Goal: Transaction & Acquisition: Purchase product/service

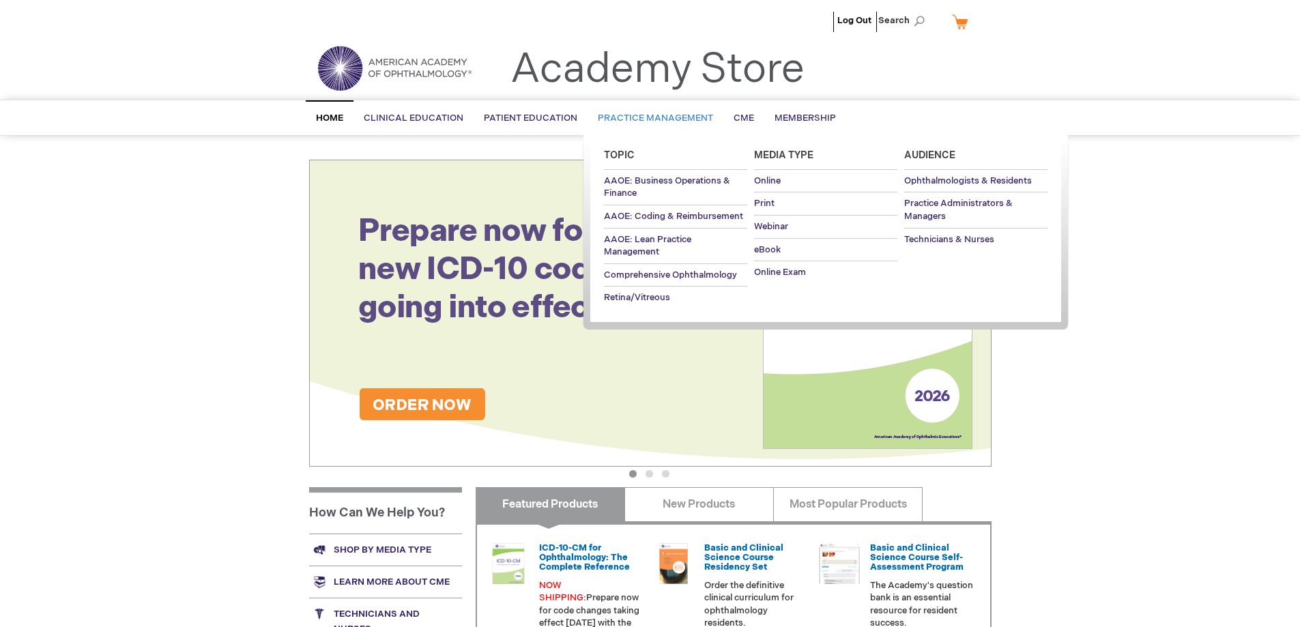
click at [626, 114] on span "Practice Management" at bounding box center [655, 118] width 115 height 11
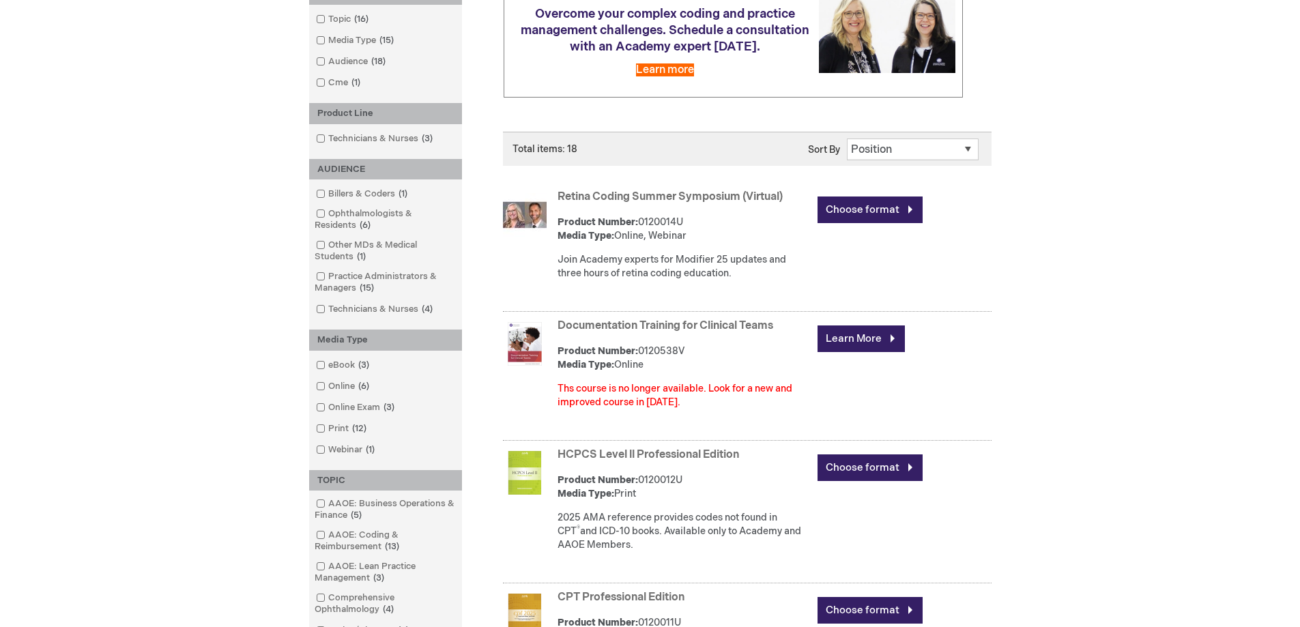
scroll to position [252, 0]
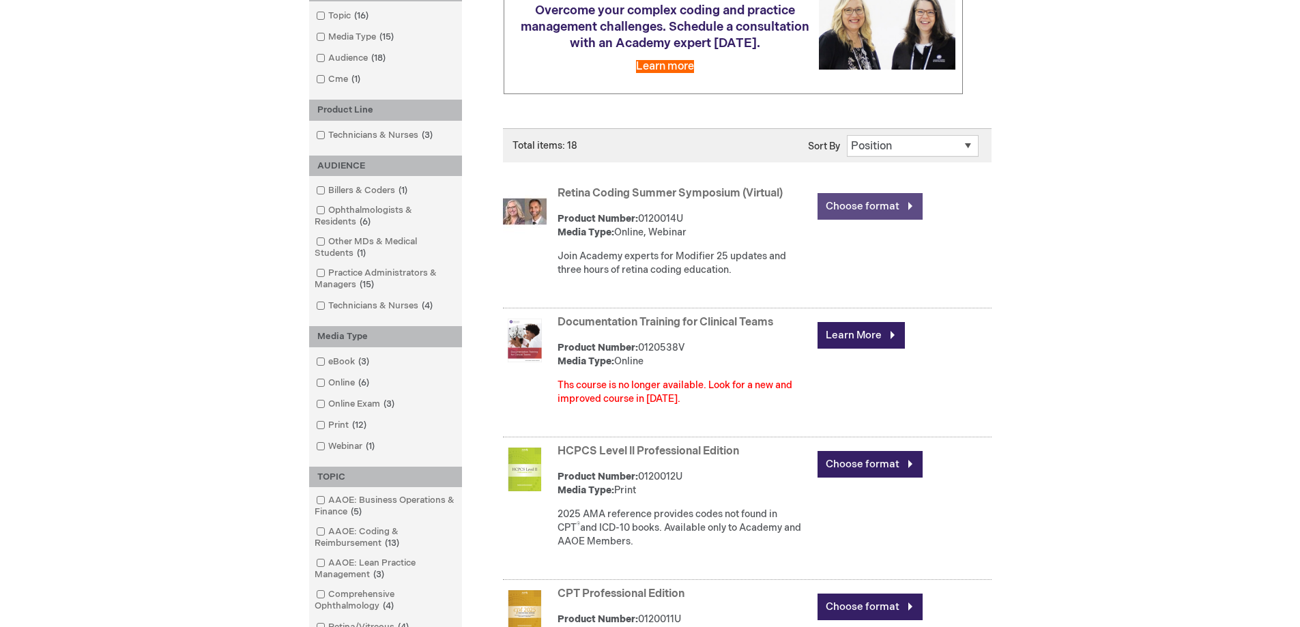
click at [901, 208] on link "Choose format" at bounding box center [869, 206] width 105 height 27
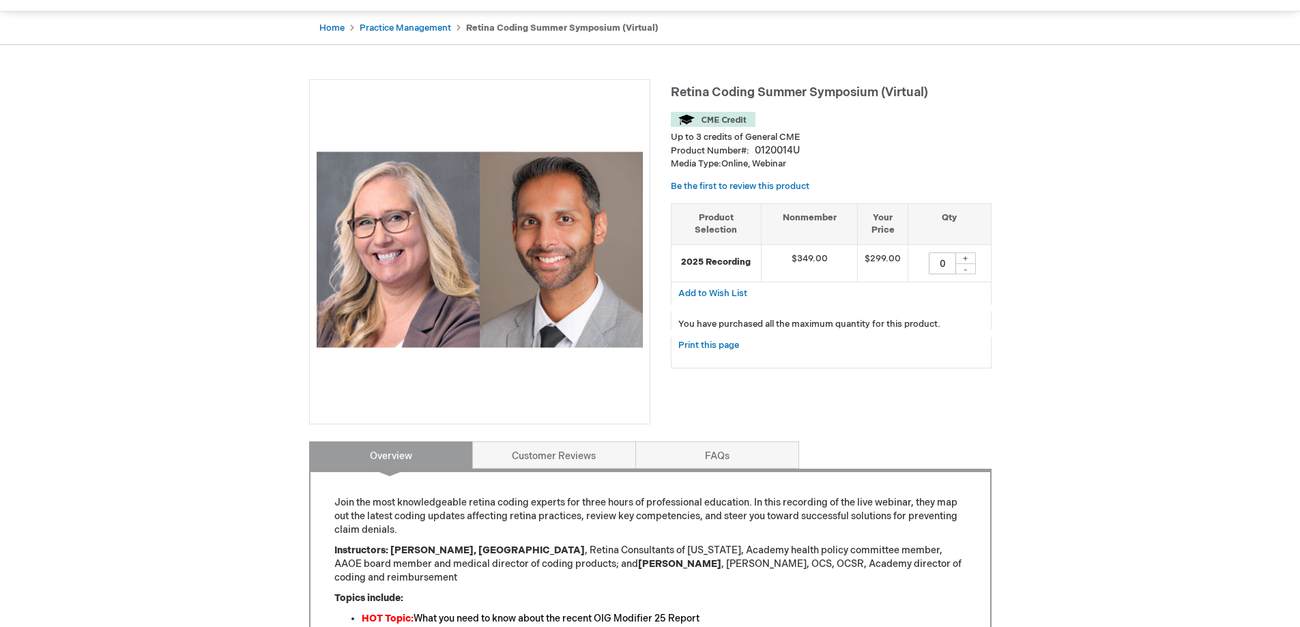
scroll to position [98, 0]
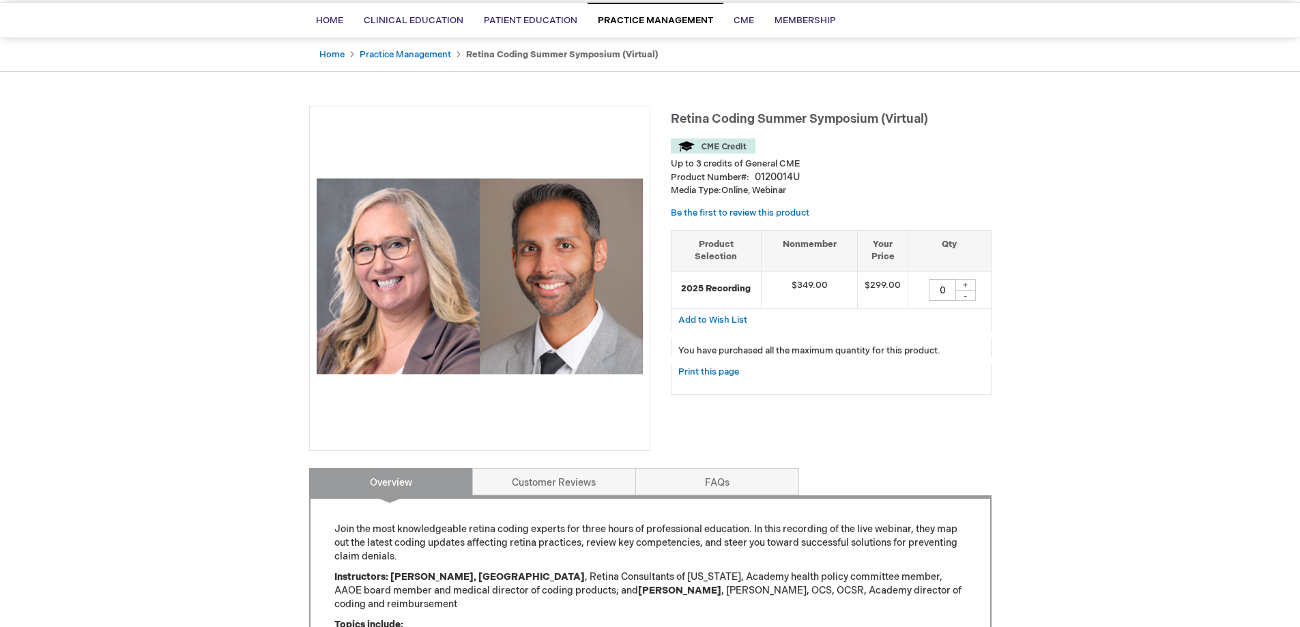
click at [965, 279] on div "+" at bounding box center [965, 285] width 20 height 12
click at [967, 282] on div "+" at bounding box center [965, 285] width 20 height 12
click at [948, 290] on input "0" at bounding box center [942, 290] width 27 height 22
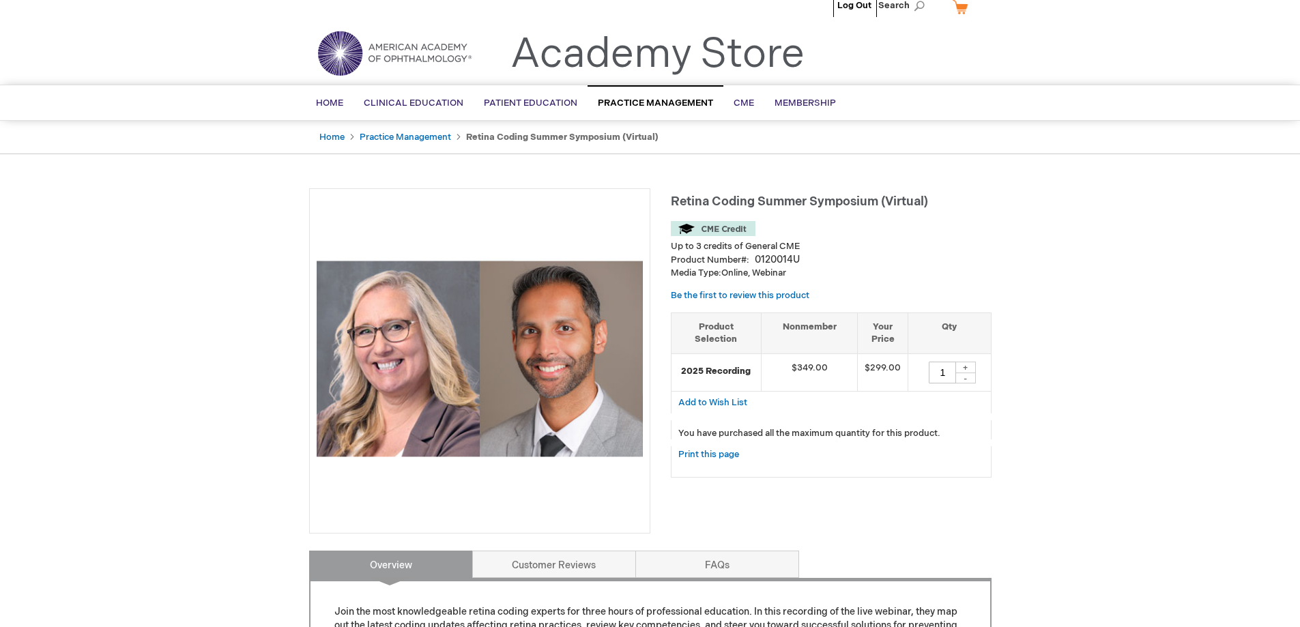
scroll to position [0, 0]
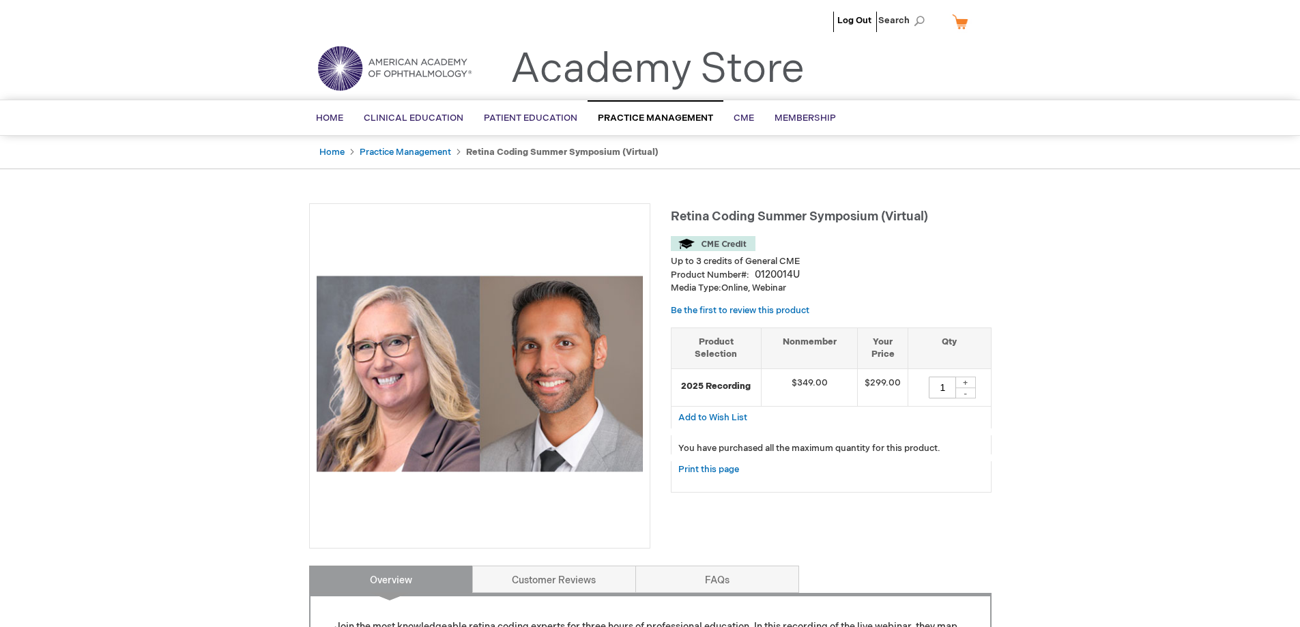
type input "1"
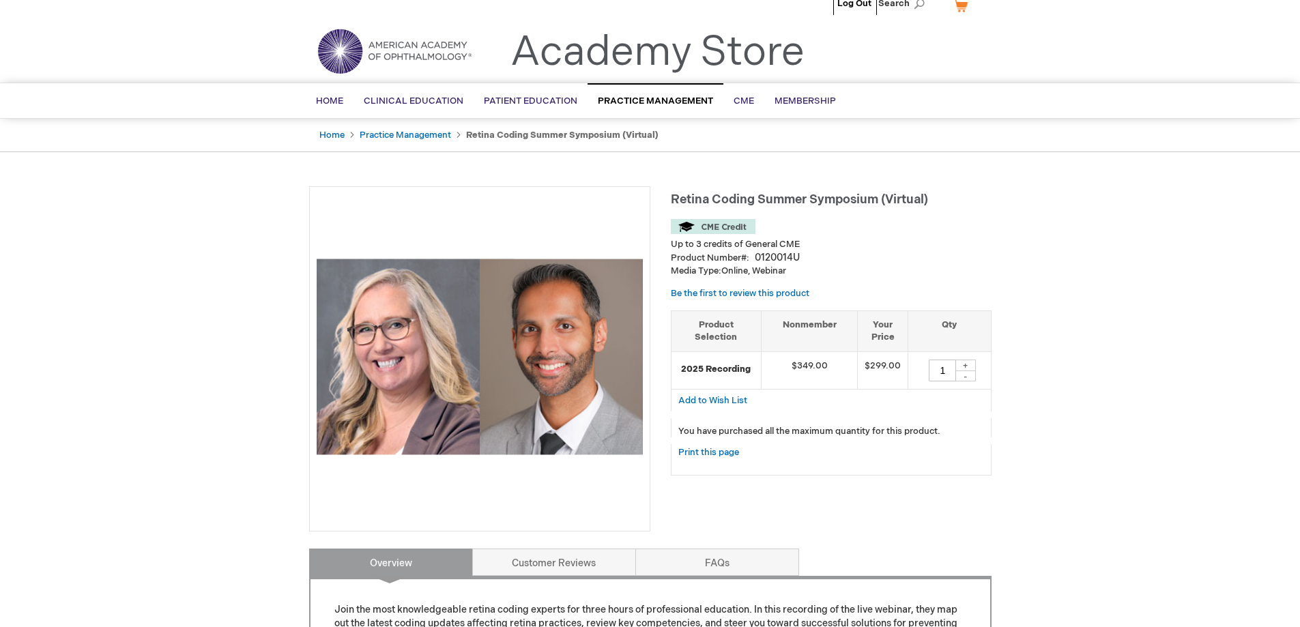
scroll to position [10, 0]
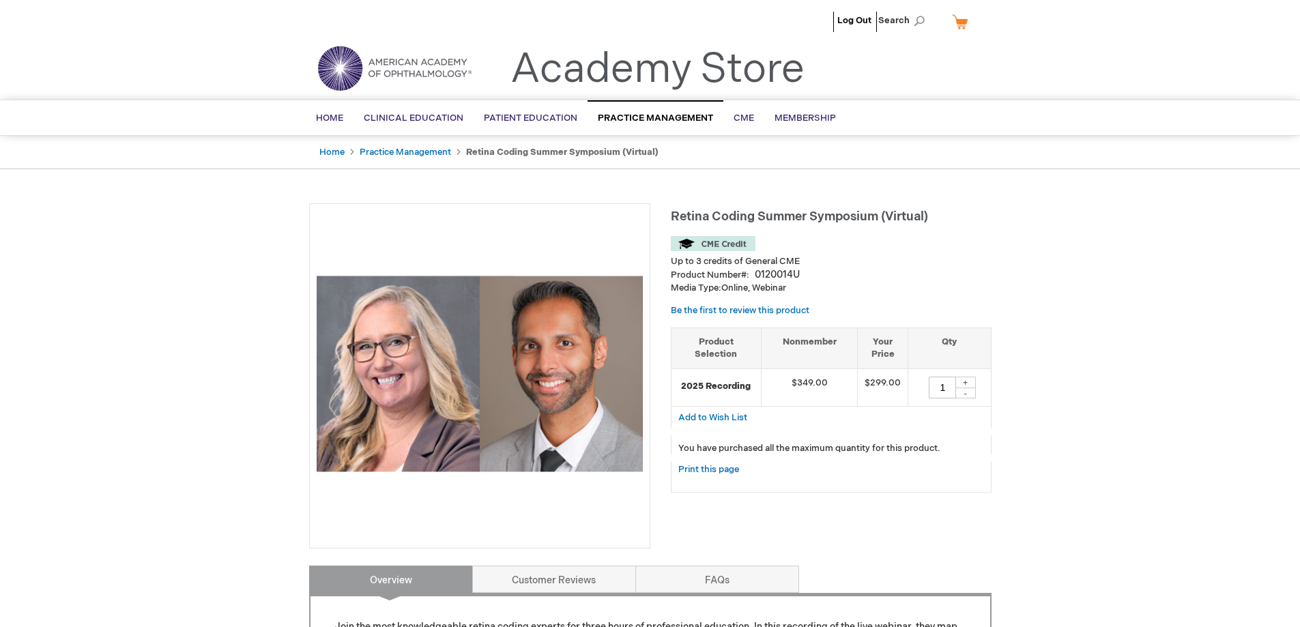
click at [920, 257] on li "Up to 3 credits of General CME" at bounding box center [831, 261] width 321 height 13
click at [711, 471] on link "Print this page" at bounding box center [708, 469] width 61 height 17
click at [328, 115] on span "Home" at bounding box center [329, 118] width 27 height 11
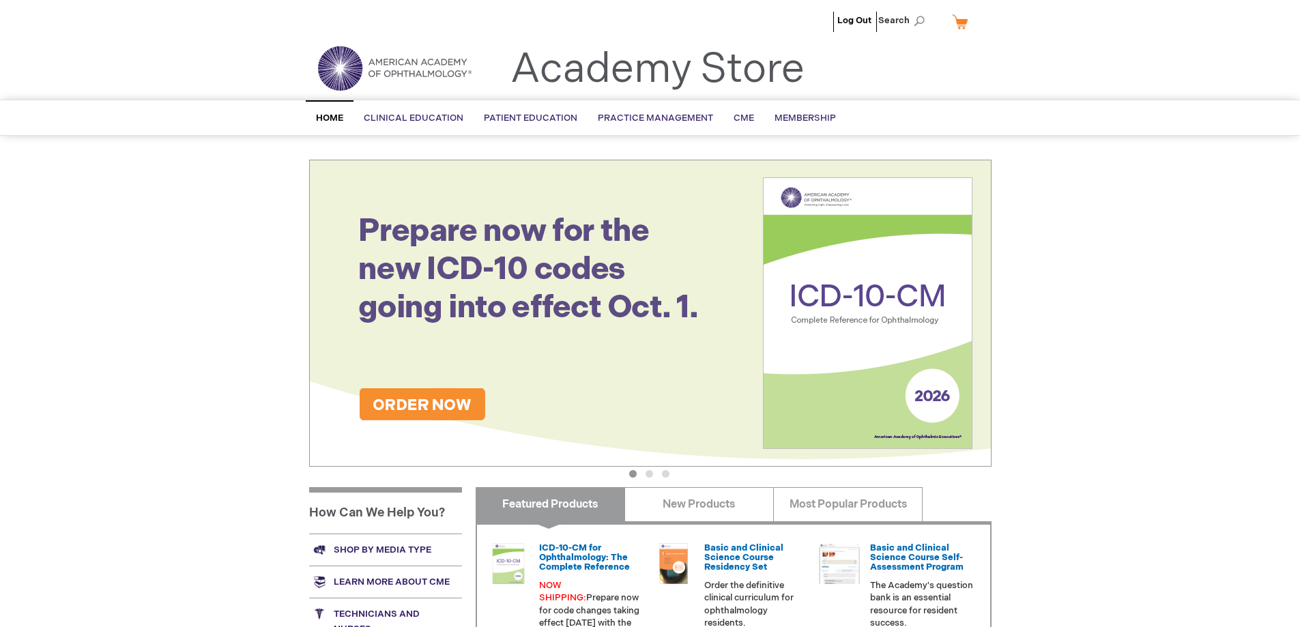
click at [335, 116] on span "Home" at bounding box center [329, 118] width 27 height 11
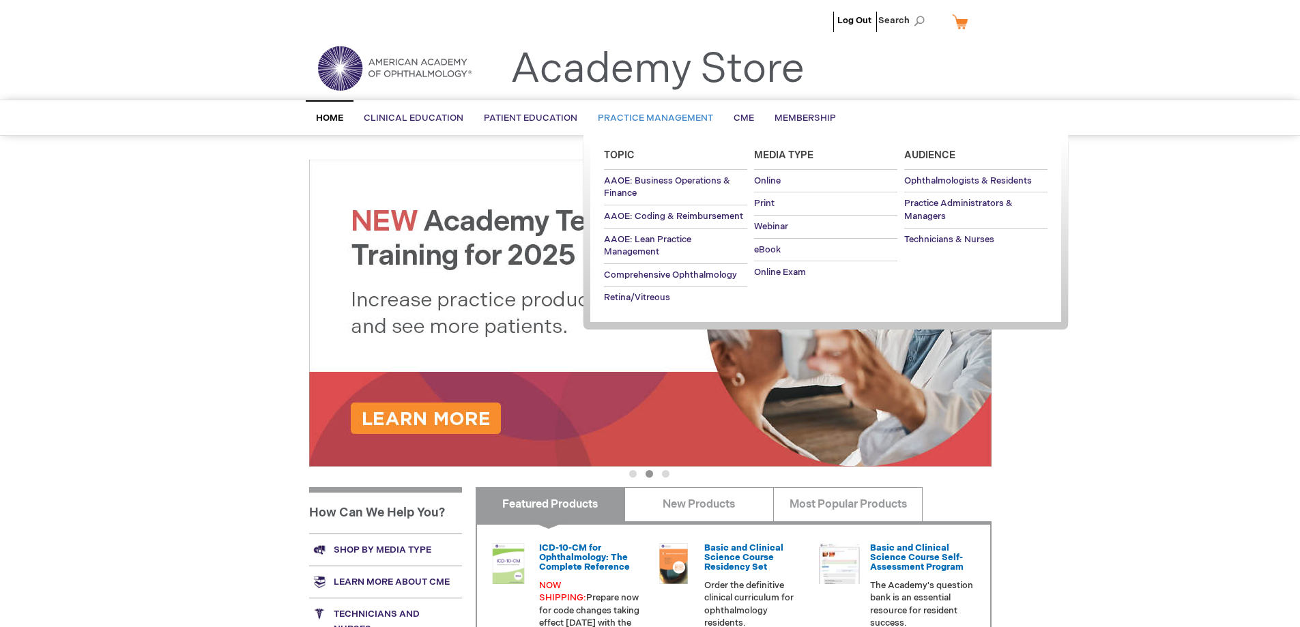
click at [660, 113] on span "Practice Management" at bounding box center [655, 118] width 115 height 11
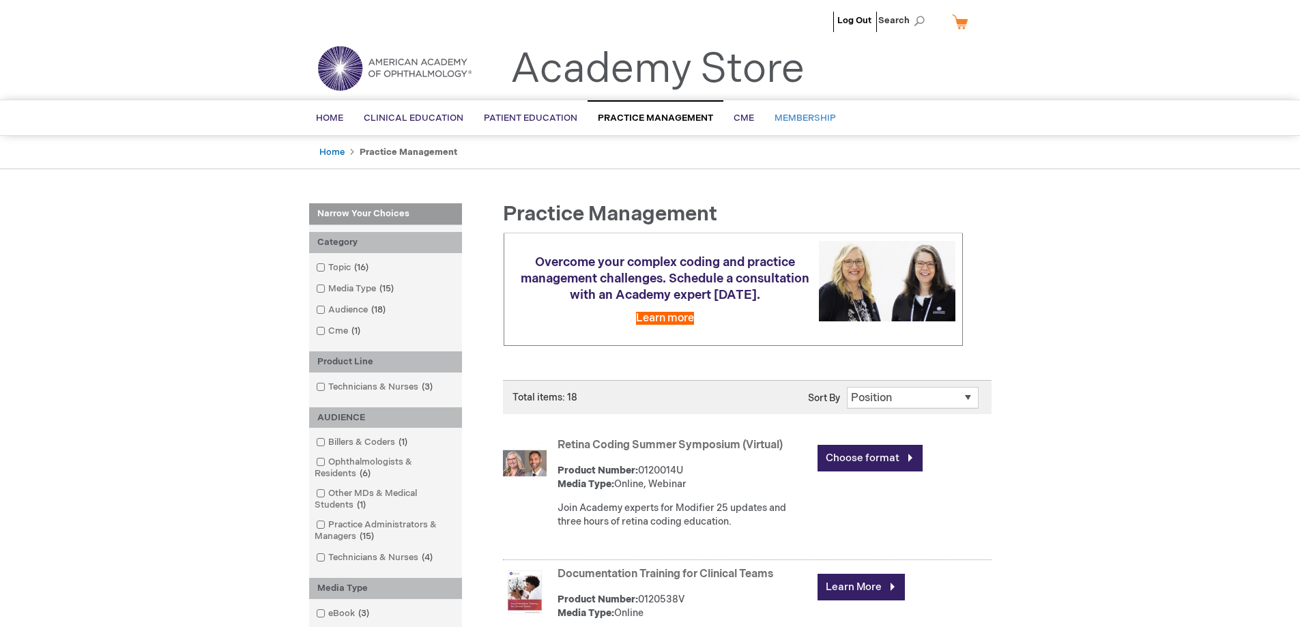
click at [809, 111] on link "Membership" at bounding box center [805, 118] width 82 height 33
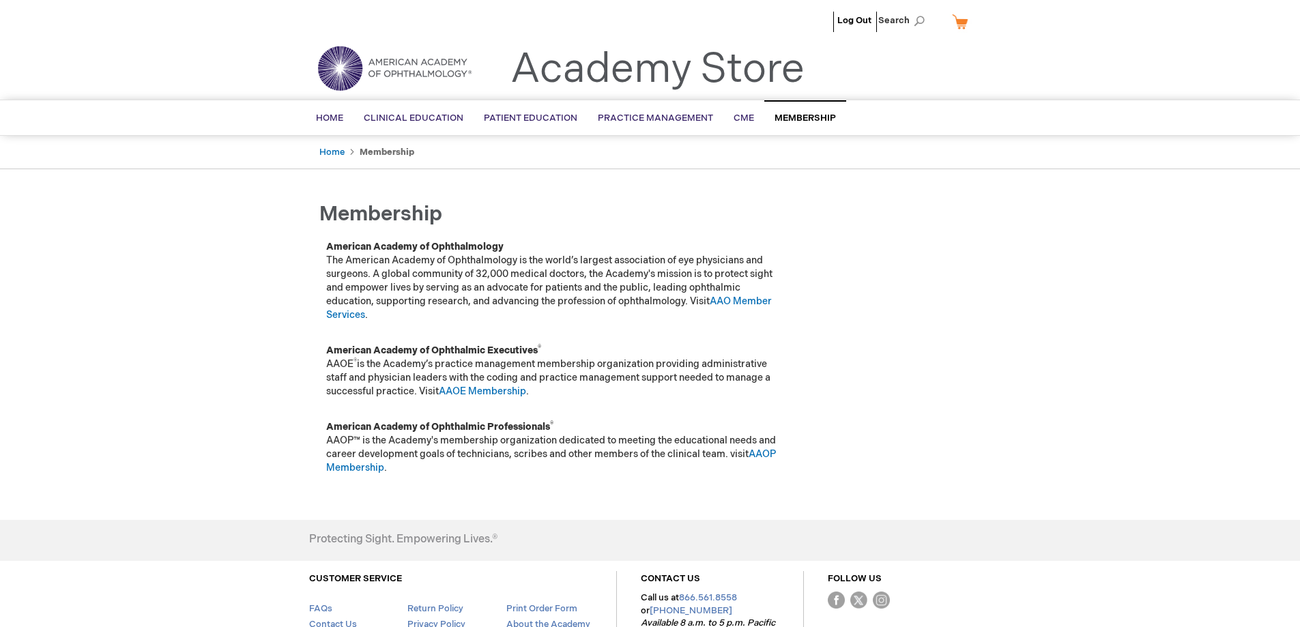
click at [396, 68] on img at bounding box center [394, 68] width 164 height 49
